Goal: Find specific page/section: Find specific page/section

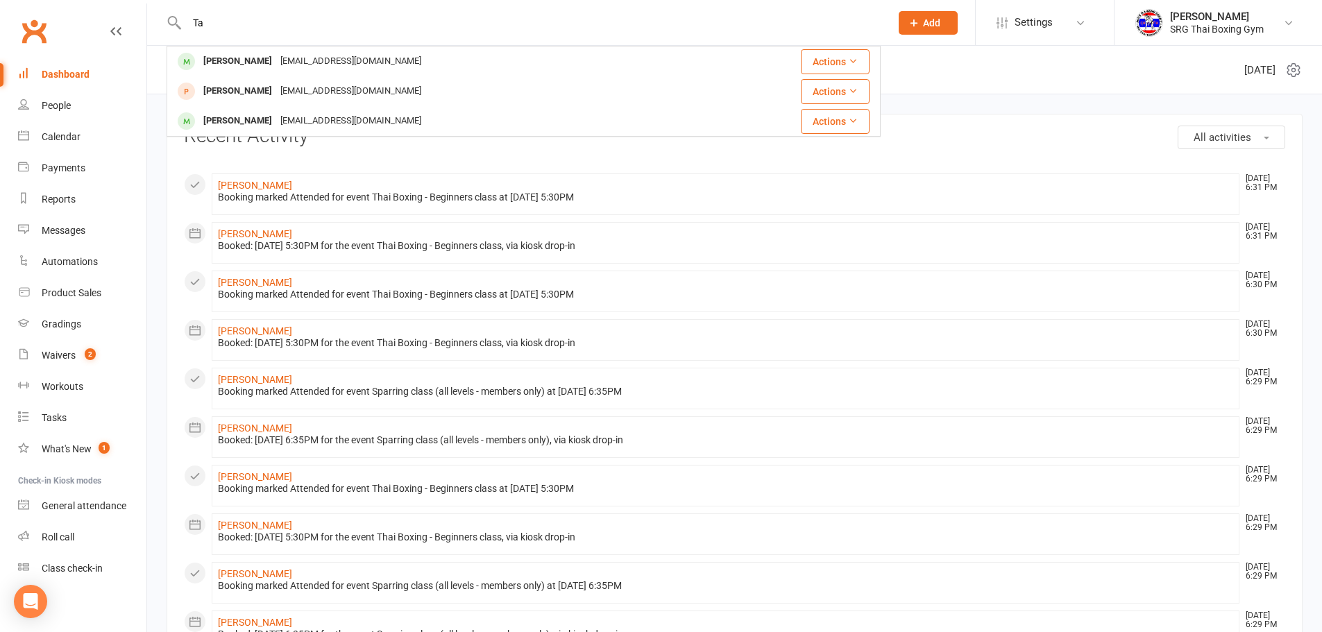
type input "T"
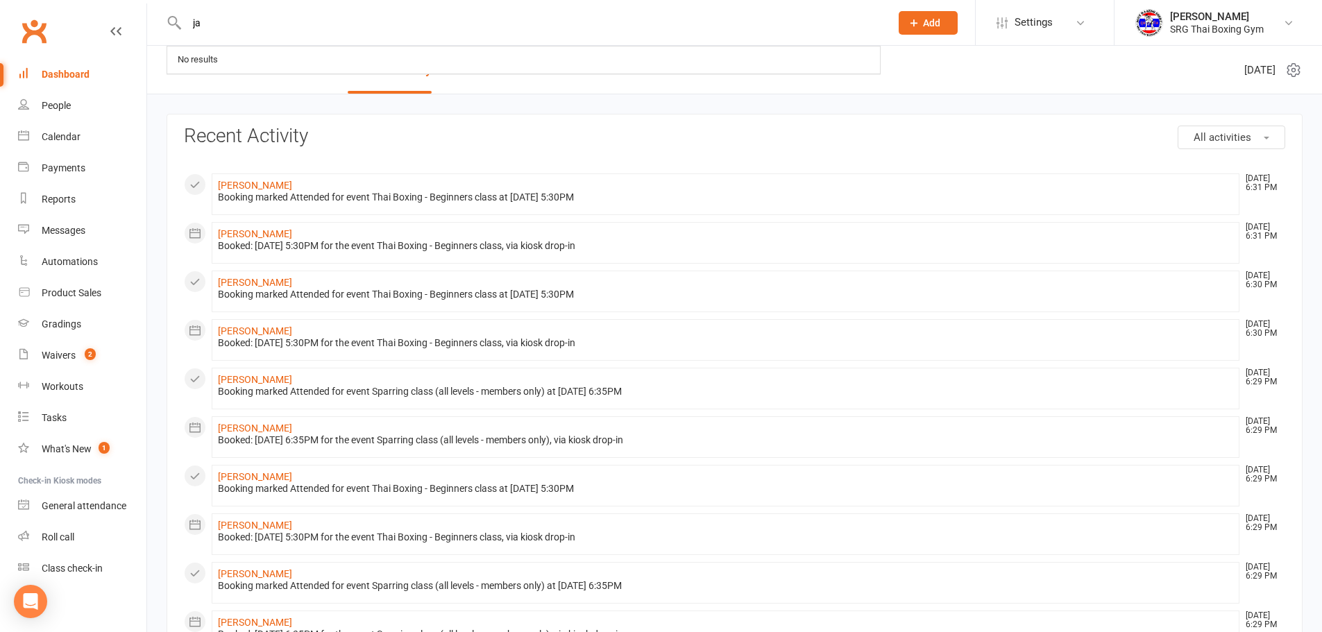
type input "j"
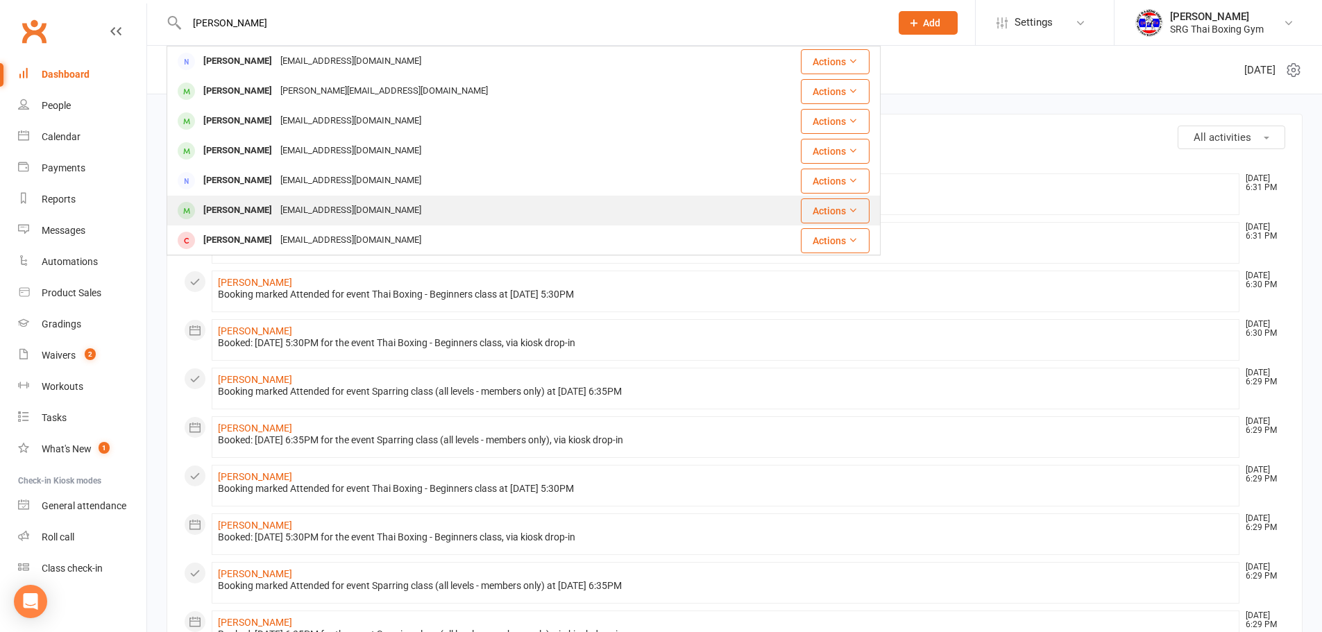
type input "karl"
click at [323, 211] on div "capohrvoje@gmail.com" at bounding box center [350, 211] width 149 height 20
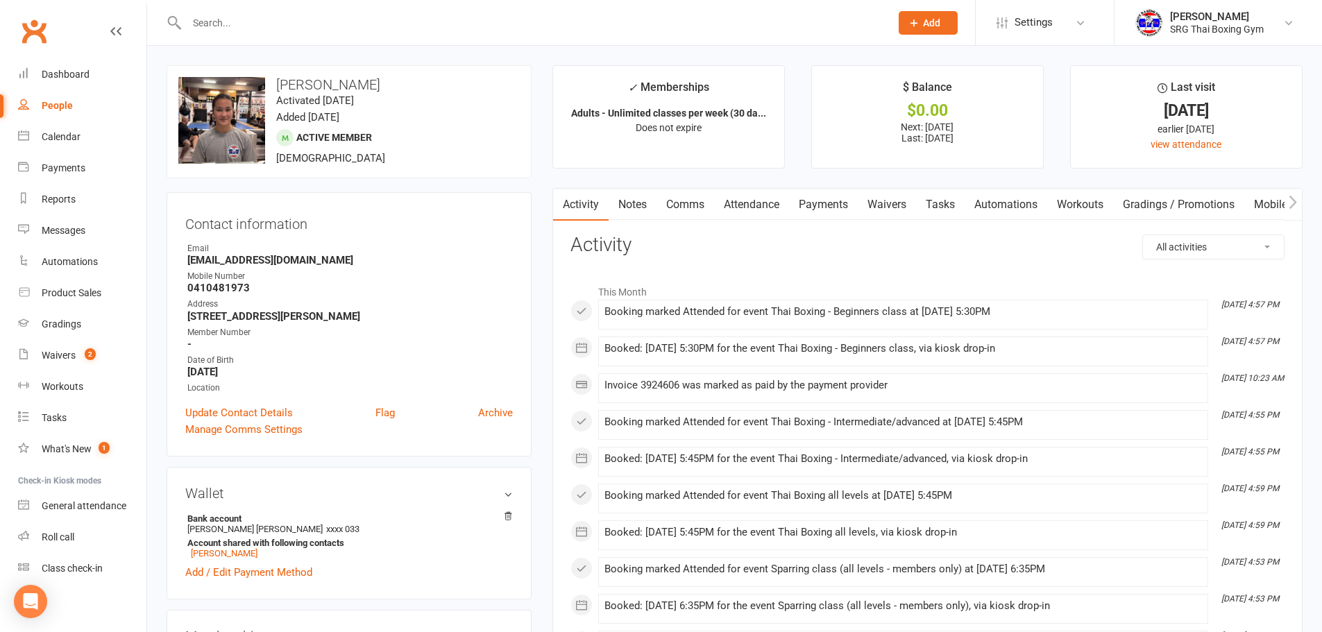
click at [228, 18] on input "text" at bounding box center [532, 22] width 698 height 19
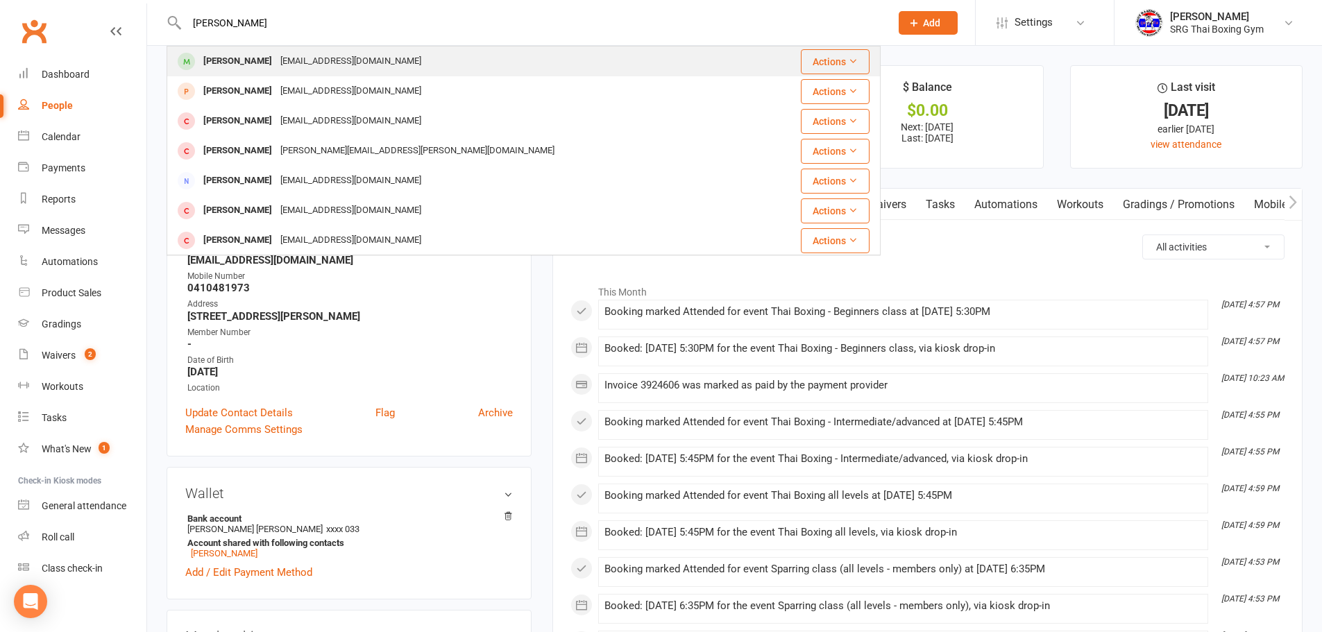
type input "keenan"
click at [303, 54] on div "Ldengineering10@gmail.com" at bounding box center [350, 61] width 149 height 20
